Goal: Task Accomplishment & Management: Use online tool/utility

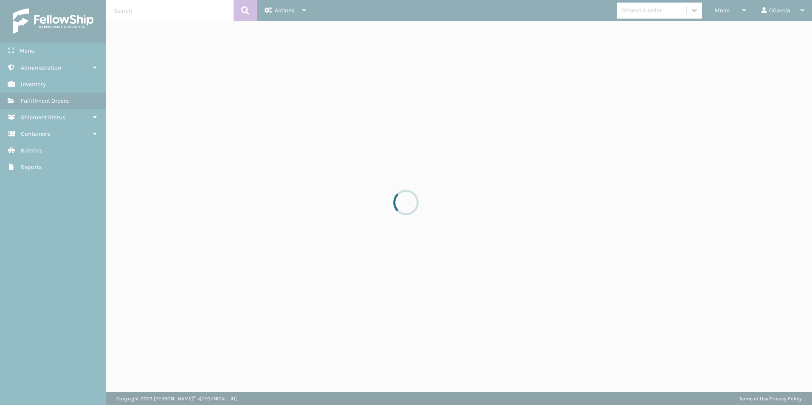
click at [739, 12] on div at bounding box center [406, 202] width 812 height 405
click at [718, 8] on div at bounding box center [406, 202] width 812 height 405
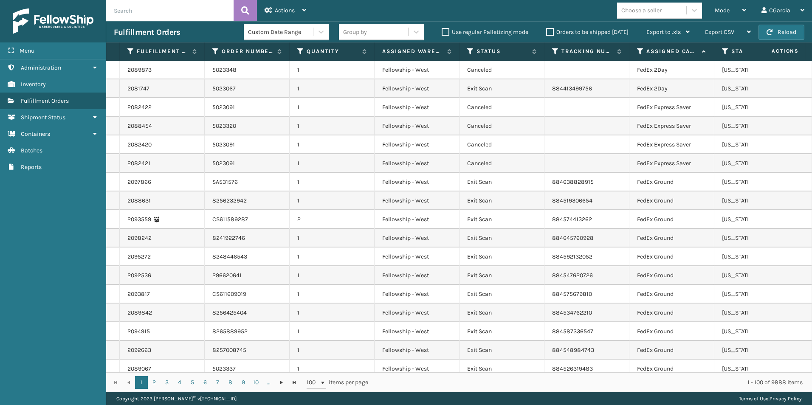
click at [716, 8] on span "Mode" at bounding box center [722, 10] width 15 height 7
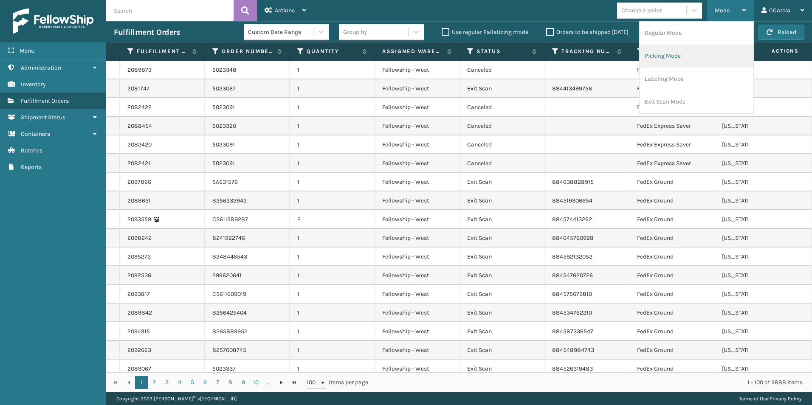
click at [664, 52] on li "Picking Mode" at bounding box center [697, 56] width 114 height 23
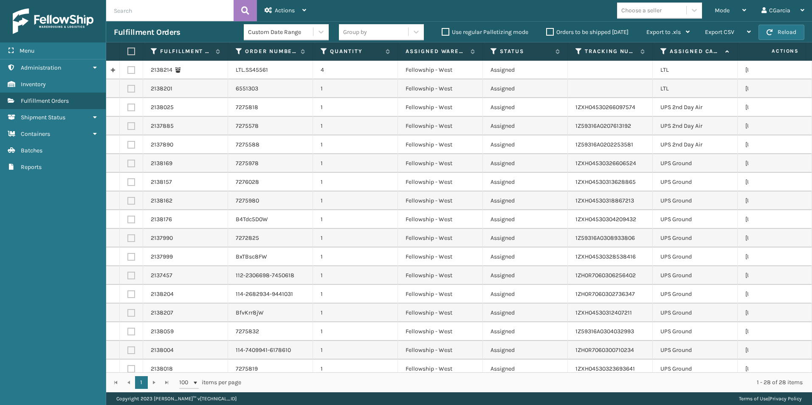
click at [654, 12] on div "Choose a seller" at bounding box center [642, 10] width 40 height 9
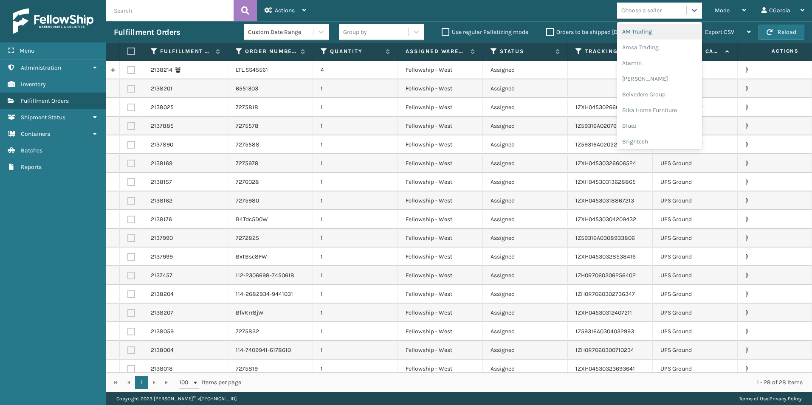
type input "sl"
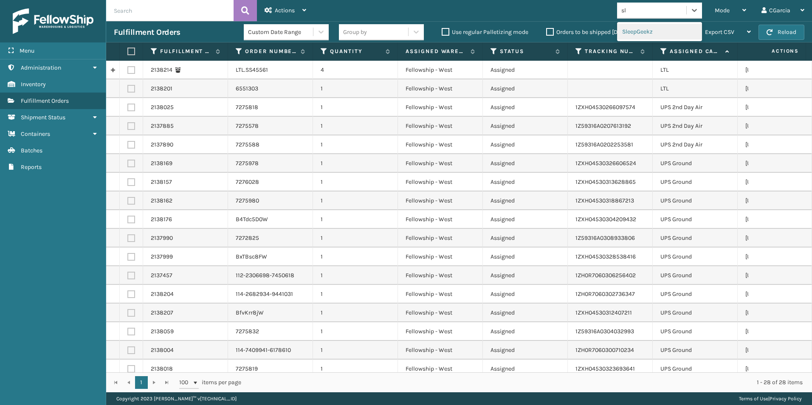
click at [648, 27] on div "SleepGeekz" at bounding box center [659, 32] width 85 height 16
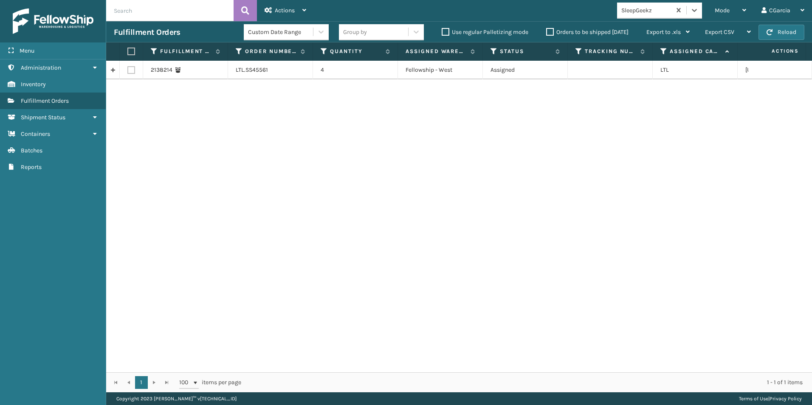
click at [131, 69] on label at bounding box center [131, 70] width 8 height 8
click at [128, 69] on input "checkbox" at bounding box center [127, 69] width 0 height 6
checkbox input "true"
click at [235, 302] on div "2138214 LTL.SS45561 4 Fellowship - West Assigned LTL [US_STATE]" at bounding box center [459, 217] width 706 height 312
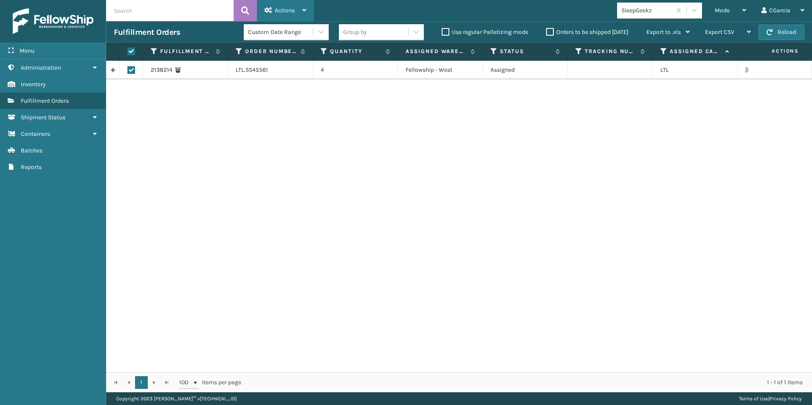
click at [297, 11] on div "Actions" at bounding box center [286, 10] width 42 height 21
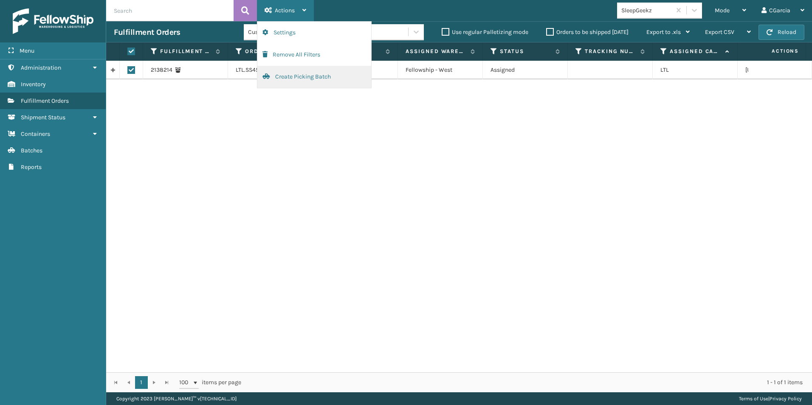
click at [282, 75] on button "Create Picking Batch" at bounding box center [314, 77] width 114 height 22
